Goal: Check status

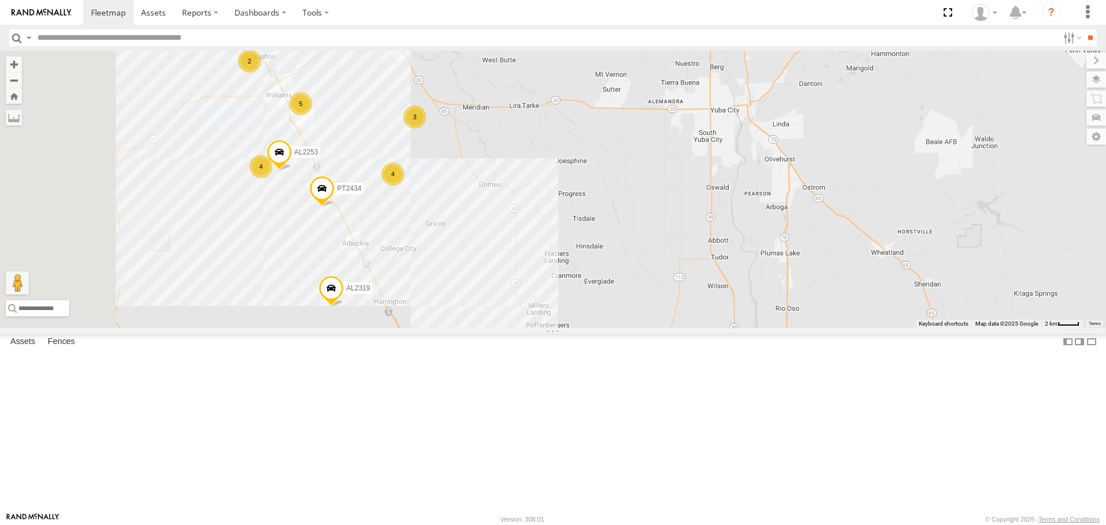
drag, startPoint x: 585, startPoint y: 194, endPoint x: 693, endPoint y: 245, distance: 119.8
click at [693, 245] on div "FRONTLOADER JD344H AL2362 AL2298 AL2319 4 25 5 3 4 AL2253 2 PT2434" at bounding box center [553, 189] width 1106 height 276
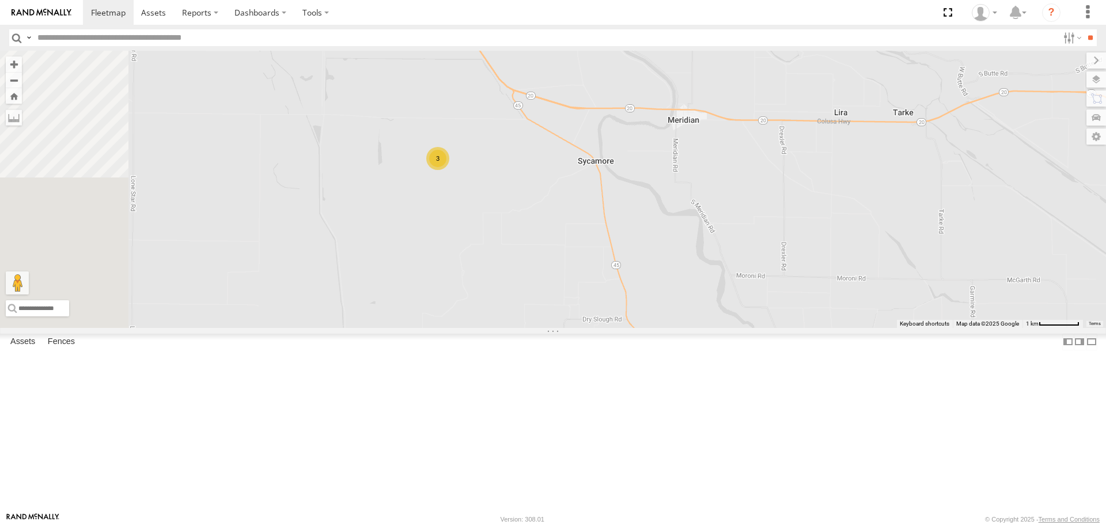
drag, startPoint x: 617, startPoint y: 274, endPoint x: 710, endPoint y: 363, distance: 128.3
click at [705, 327] on div "FRONTLOADER JD344H AL2362 AL2298 AL2319 AL2253 PT2434 3 4" at bounding box center [553, 189] width 1106 height 276
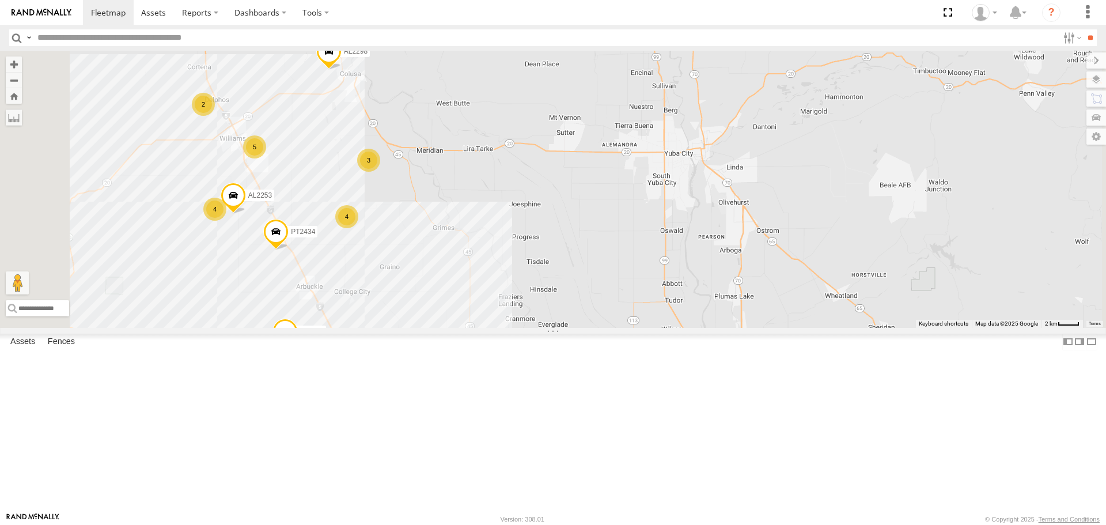
drag, startPoint x: 475, startPoint y: 200, endPoint x: 505, endPoint y: 192, distance: 31.7
click at [505, 192] on div "FRONTLOADER JD344H AL2362 AL2298 AL2319 AL2253 PT2434 4 5 3 4 2" at bounding box center [553, 189] width 1106 height 276
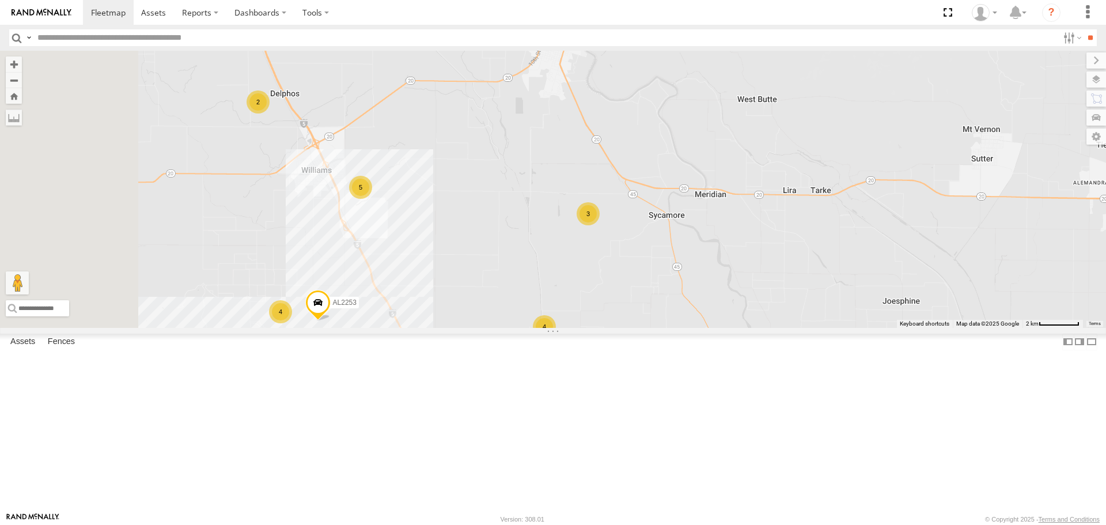
drag, startPoint x: 402, startPoint y: 139, endPoint x: 477, endPoint y: 189, distance: 90.1
click at [477, 189] on div "FRONTLOADER JD344H AL2362 AL2298 AL2319 AL2253 PT2434 4 5 3 4 2" at bounding box center [553, 189] width 1106 height 276
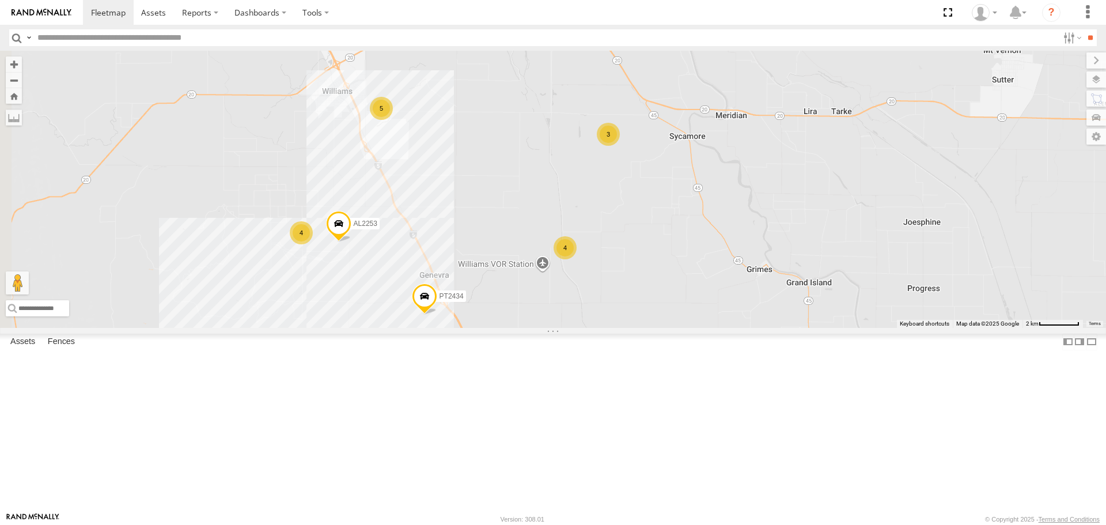
drag, startPoint x: 606, startPoint y: 339, endPoint x: 613, endPoint y: 221, distance: 118.3
click at [613, 221] on div "FRONTLOADER JD344H AL2362 AL2298 AL2319 AL2253 PT2434 4 5 3 4 2" at bounding box center [553, 189] width 1106 height 276
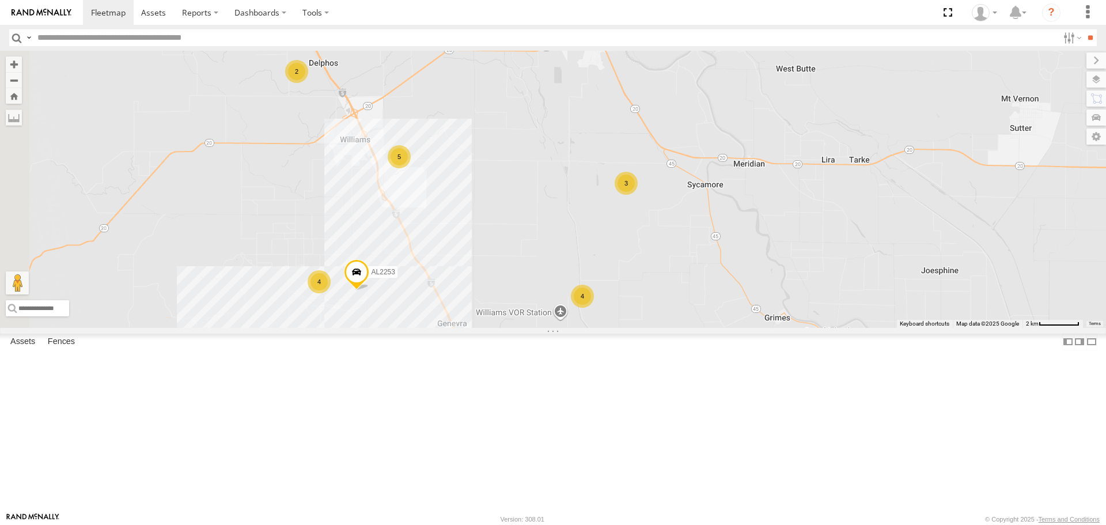
drag, startPoint x: 449, startPoint y: 139, endPoint x: 457, endPoint y: 207, distance: 68.4
click at [459, 207] on div "FRONTLOADER JD344H AL2362 AL2298 AL2319 AL2253 PT2434 4 5 3 4 2" at bounding box center [553, 189] width 1106 height 276
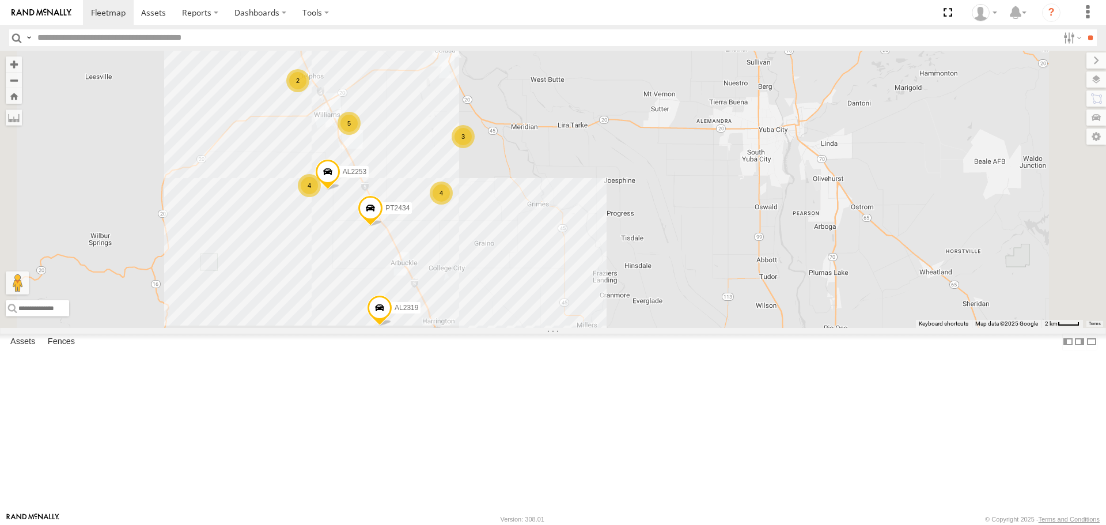
drag, startPoint x: 562, startPoint y: 233, endPoint x: 536, endPoint y: 182, distance: 57.4
click at [537, 186] on div "FRONTLOADER JD344H AL2362 AL2298 AL2319 AL2253 PT2434 4 5 3 4 2" at bounding box center [553, 189] width 1106 height 276
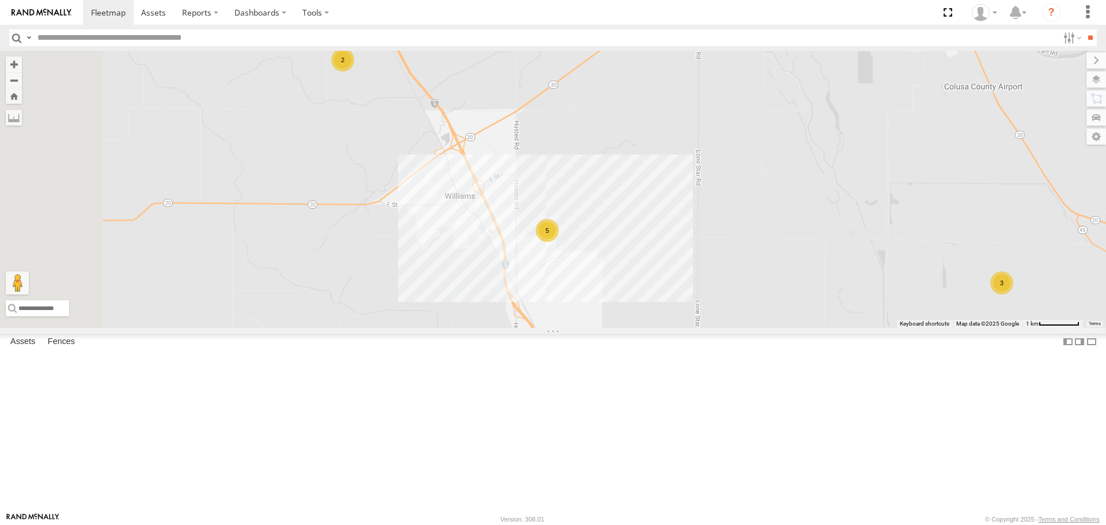
drag, startPoint x: 472, startPoint y: 196, endPoint x: 534, endPoint y: 236, distance: 74.3
click at [533, 248] on div "AL2298 AL2319 AL2253 PT2434 4 5 3 4 2" at bounding box center [553, 189] width 1106 height 276
